Goal: Browse casually: Explore the website without a specific task or goal

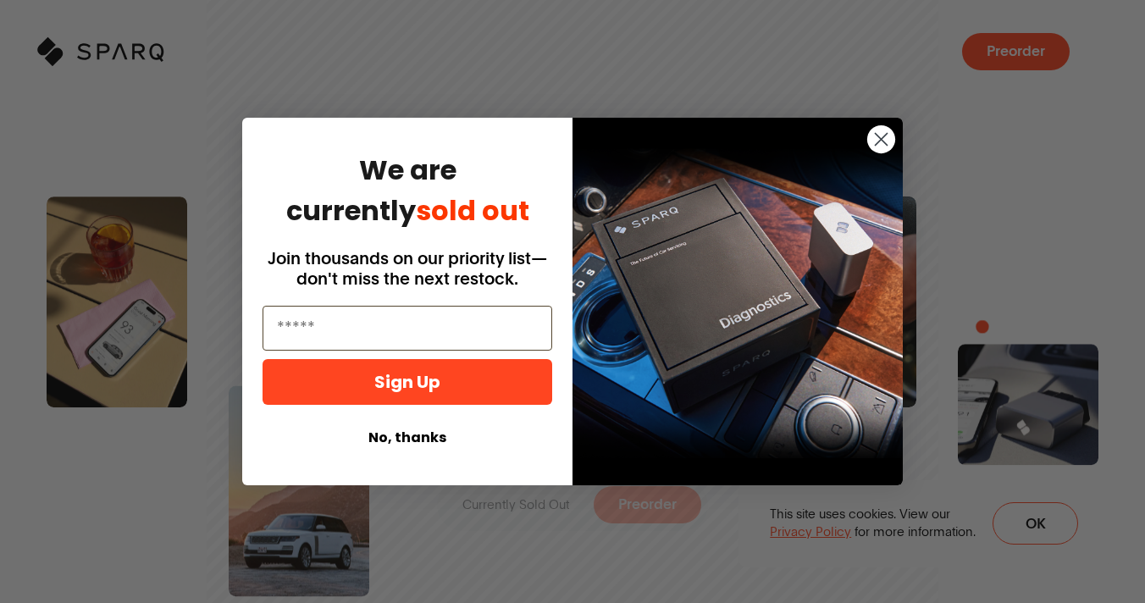
drag, startPoint x: 893, startPoint y: 138, endPoint x: 728, endPoint y: 77, distance: 176.1
click at [893, 139] on circle "Close dialog" at bounding box center [881, 139] width 28 height 28
